Goal: Transaction & Acquisition: Purchase product/service

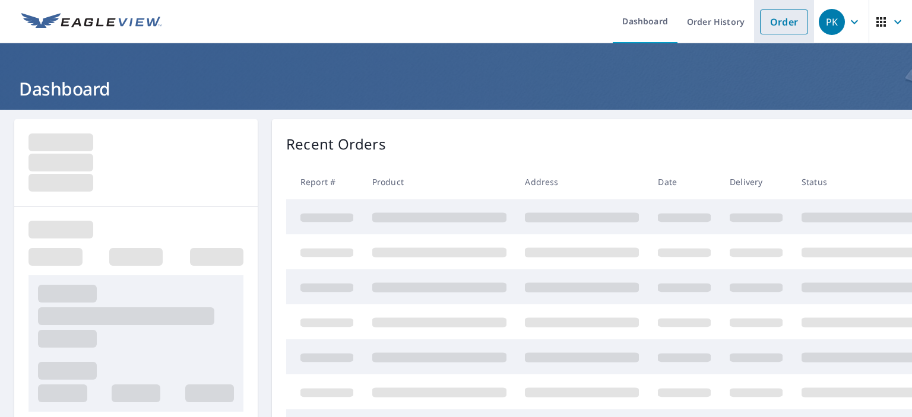
click at [778, 21] on link "Order" at bounding box center [784, 21] width 48 height 25
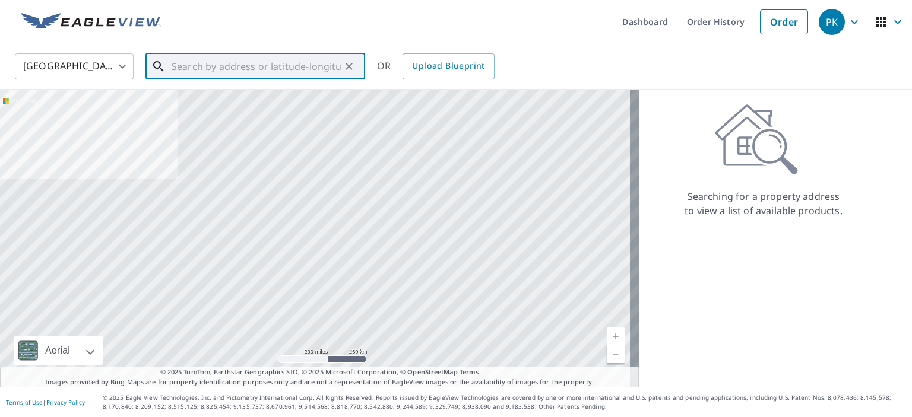
click at [254, 67] on input "text" at bounding box center [256, 66] width 169 height 33
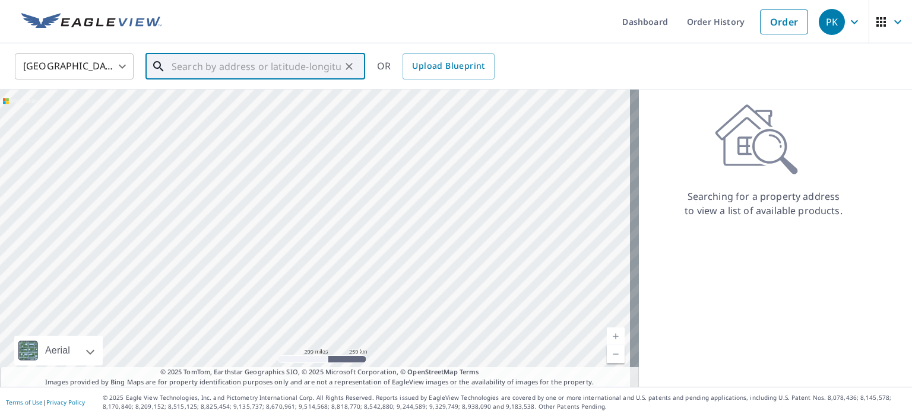
paste input "892 [PERSON_NAME]"
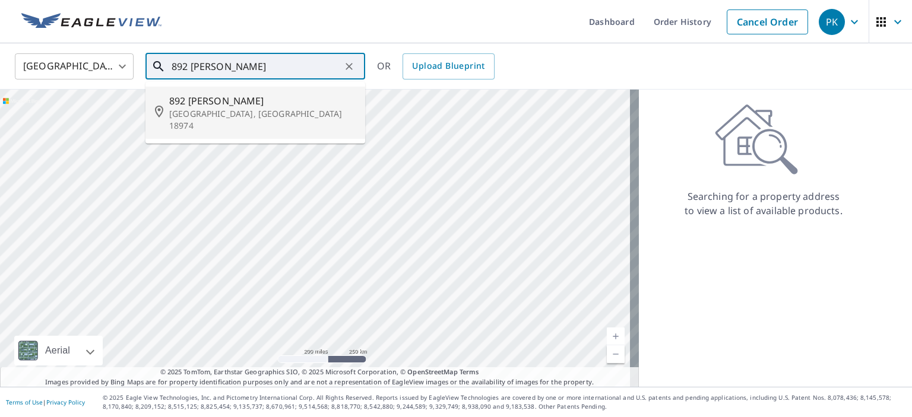
click at [243, 106] on span "892 [PERSON_NAME]" at bounding box center [262, 101] width 186 height 14
type input "[STREET_ADDRESS][PERSON_NAME]"
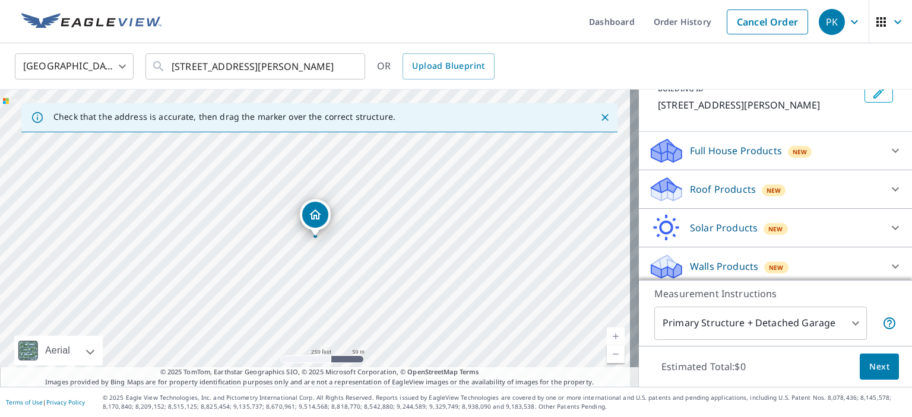
scroll to position [85, 0]
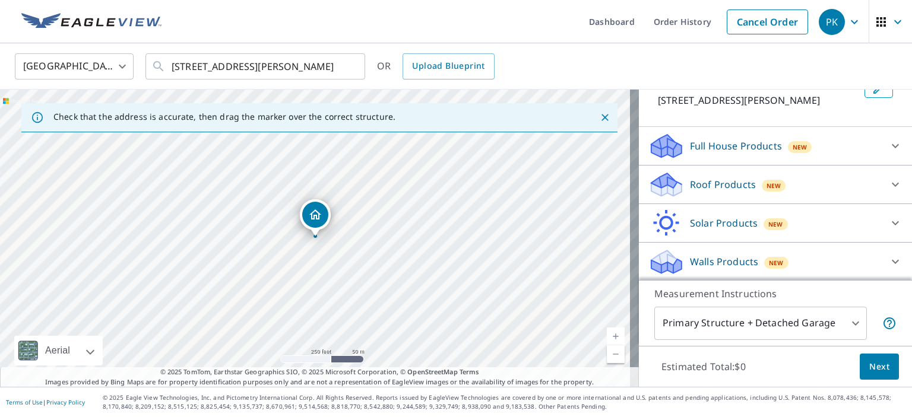
click at [712, 189] on p "Roof Products" at bounding box center [723, 184] width 66 height 14
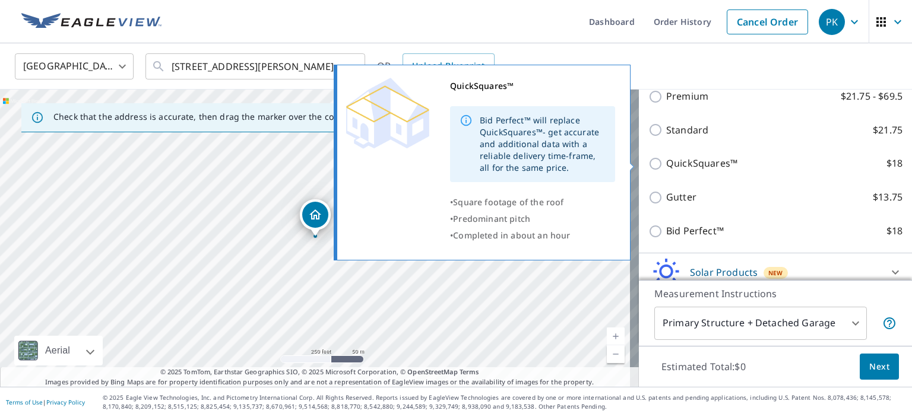
click at [702, 164] on p "QuickSquares™" at bounding box center [701, 163] width 71 height 15
click at [666, 164] on input "QuickSquares™ $18" at bounding box center [657, 164] width 18 height 14
checkbox input "true"
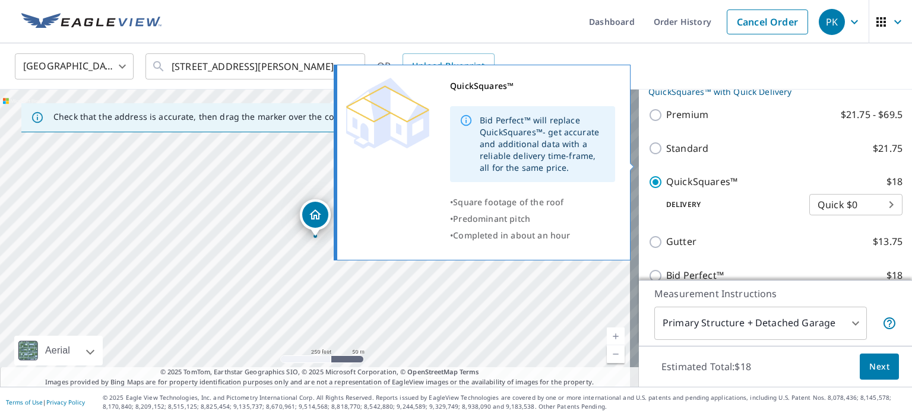
scroll to position [223, 0]
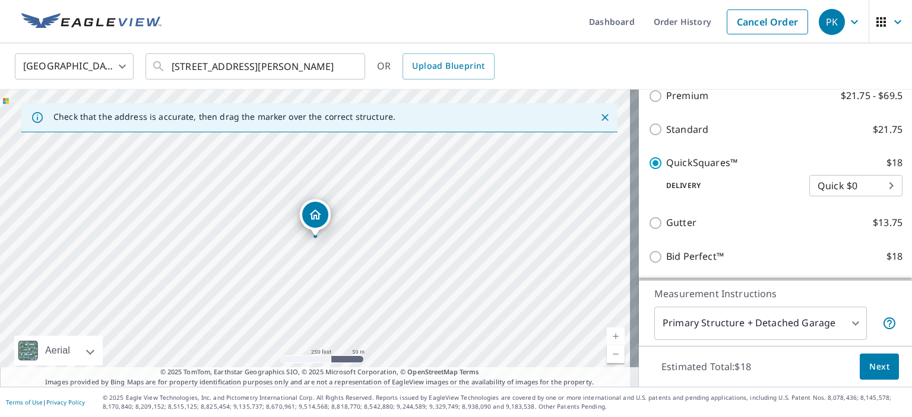
click at [869, 361] on span "Next" at bounding box center [879, 367] width 20 height 15
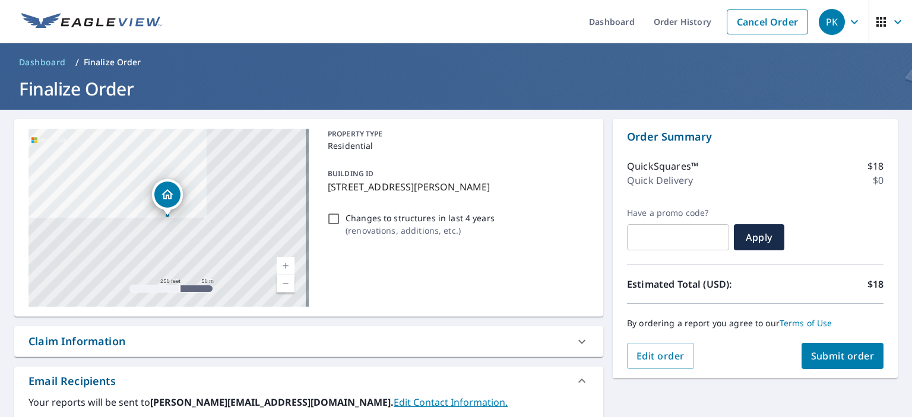
scroll to position [224, 0]
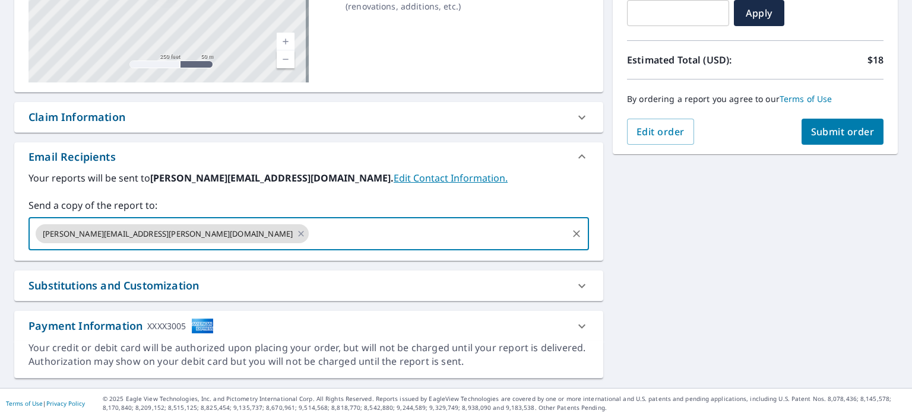
click at [310, 235] on input "text" at bounding box center [437, 234] width 255 height 23
type input "[EMAIL_ADDRESS][PERSON_NAME][DOMAIN_NAME]"
click at [840, 135] on span "Submit order" at bounding box center [843, 131] width 64 height 13
checkbox input "true"
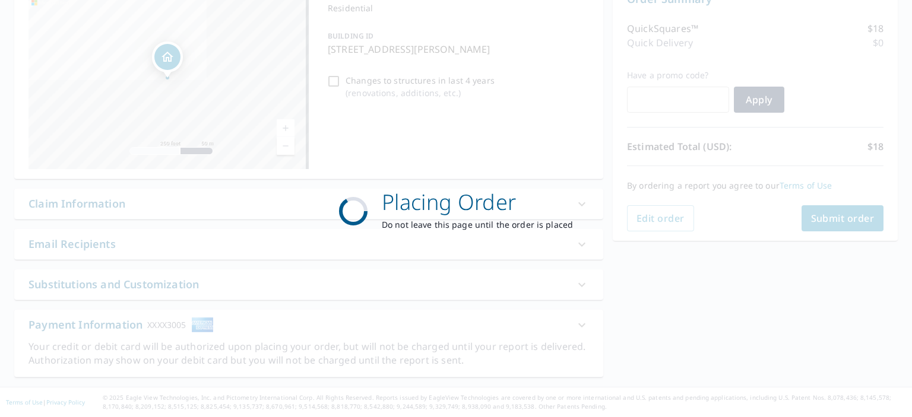
scroll to position [137, 0]
